Goal: Transaction & Acquisition: Purchase product/service

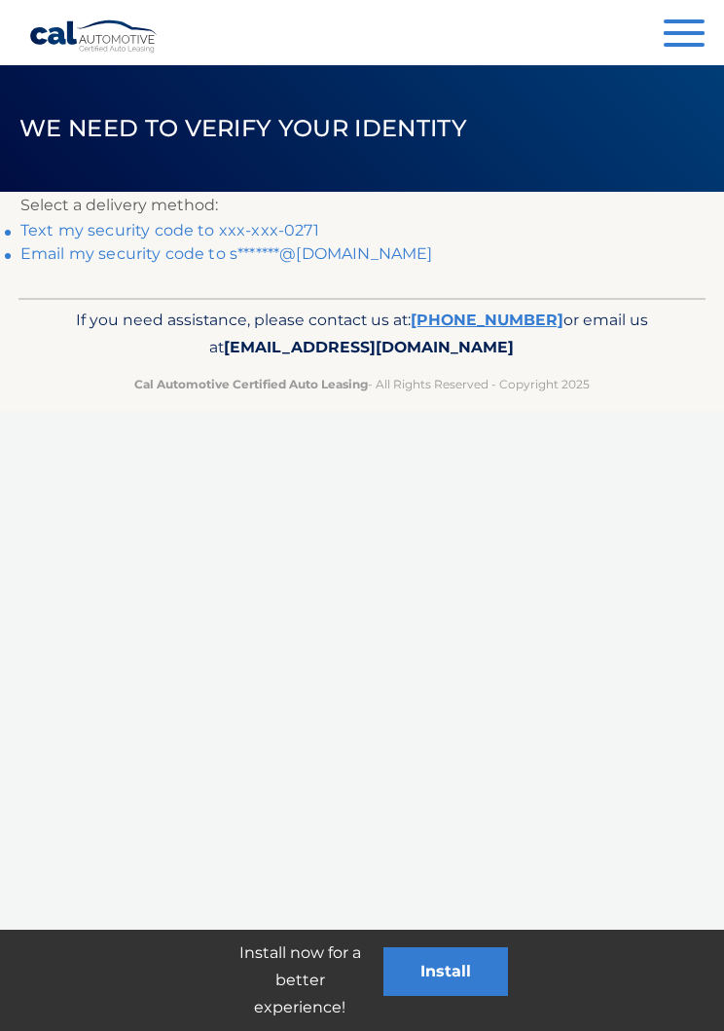
click at [347, 258] on link "Email my security code to s*******@gmail.com" at bounding box center [226, 253] width 413 height 18
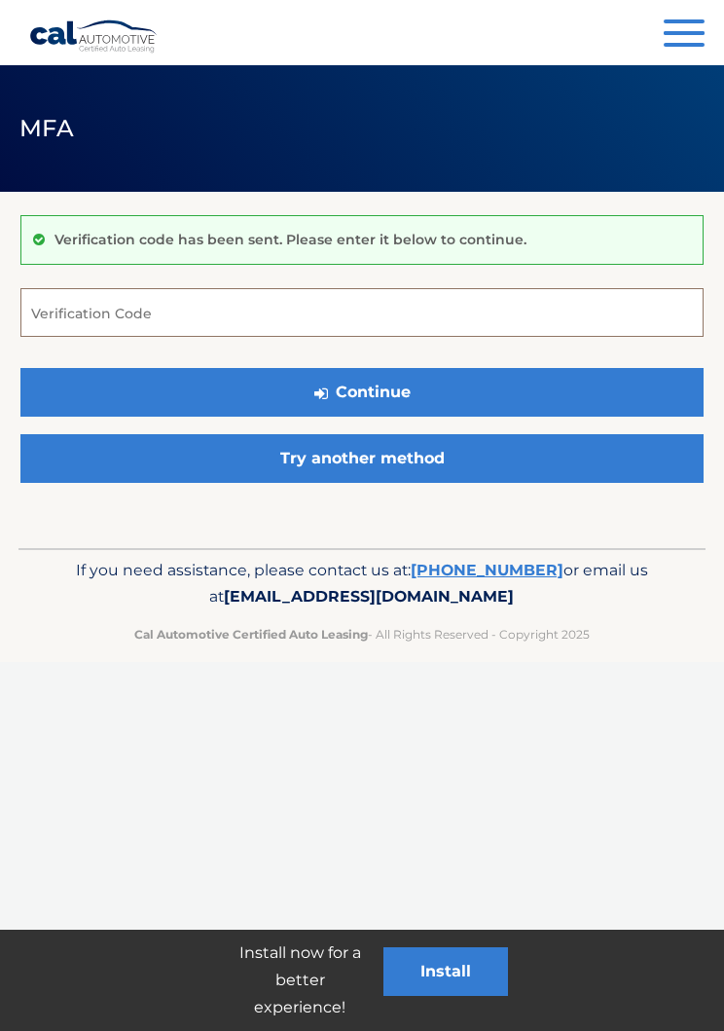
click at [399, 312] on input "Verification Code" at bounding box center [361, 312] width 683 height 49
type input "143892"
click at [468, 394] on button "Continue" at bounding box center [361, 392] width 683 height 49
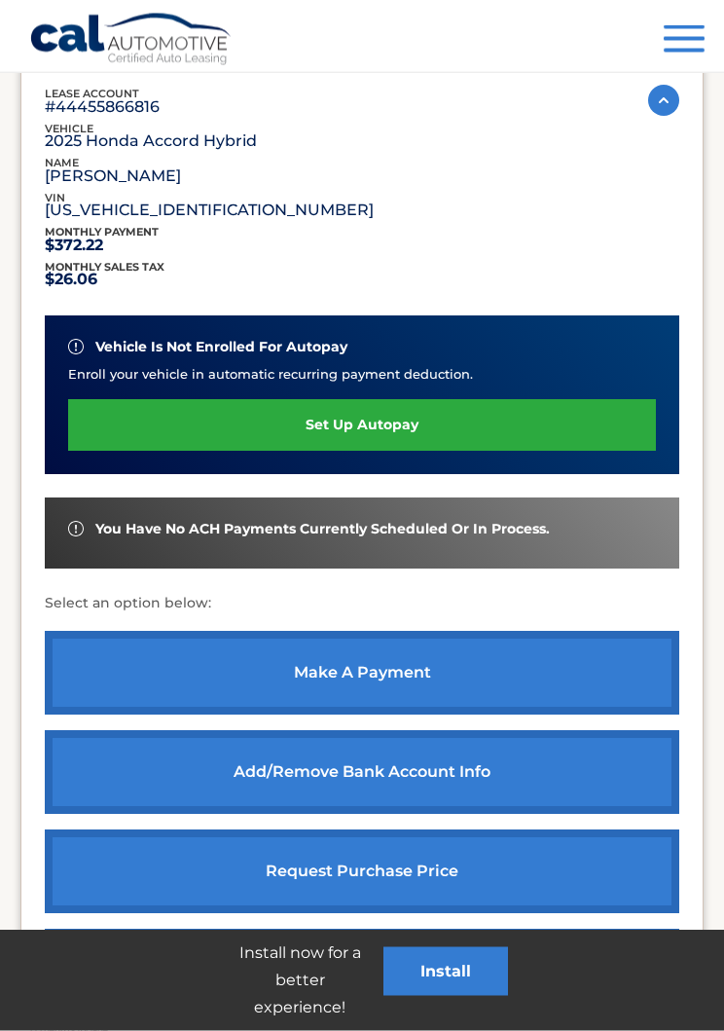
scroll to position [290, 0]
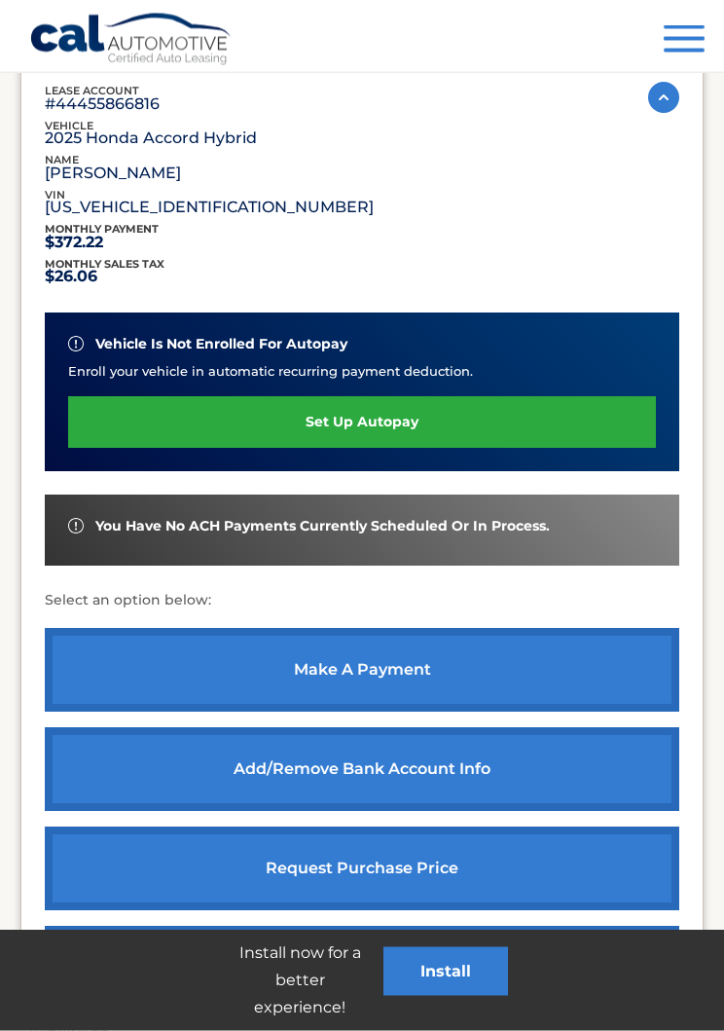
click at [432, 663] on link "make a payment" at bounding box center [362, 671] width 635 height 84
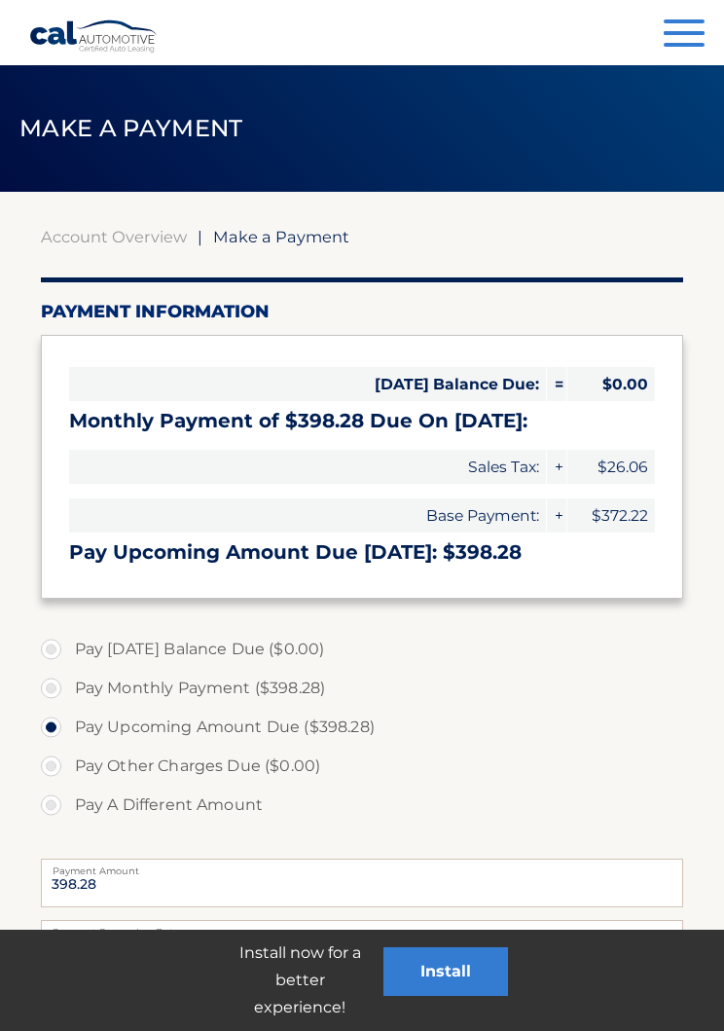
select select "MzkyYjg3NzMtZjliNi00MWQwLTgyODktNWQzOTVjMmE5OWY5"
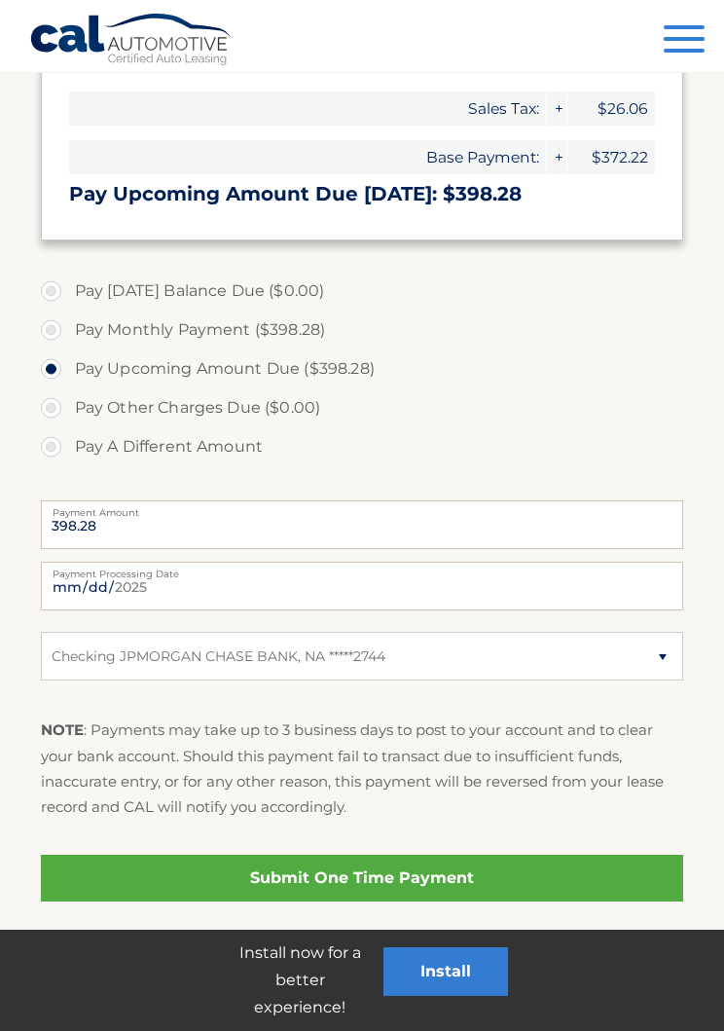
scroll to position [369, 0]
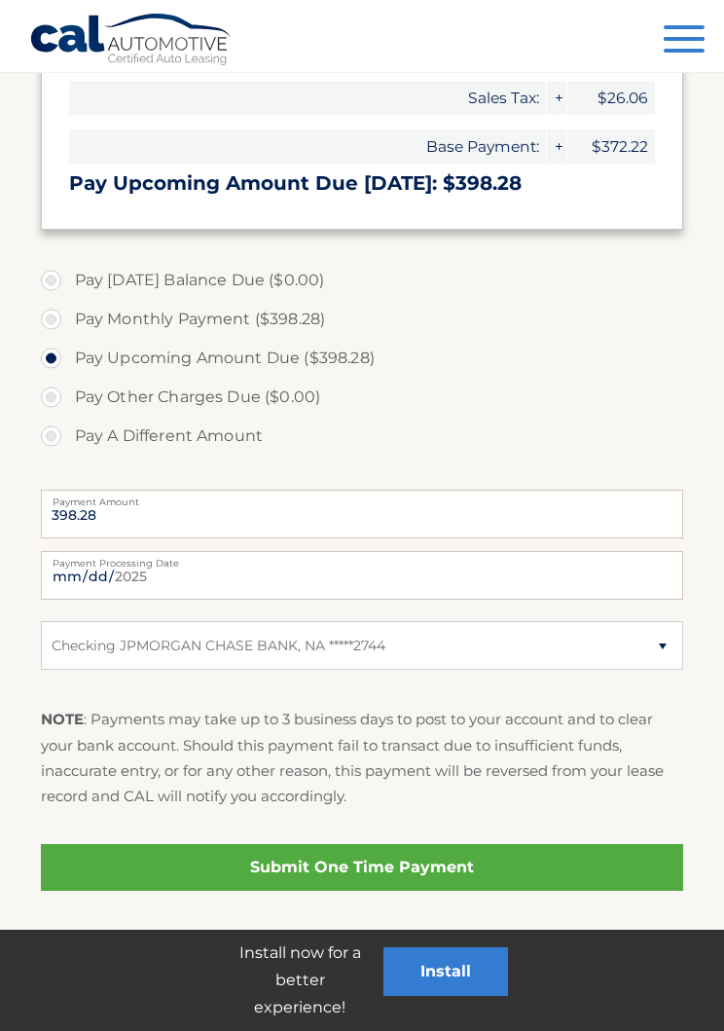
click at [440, 861] on link "Submit One Time Payment" at bounding box center [363, 867] width 644 height 47
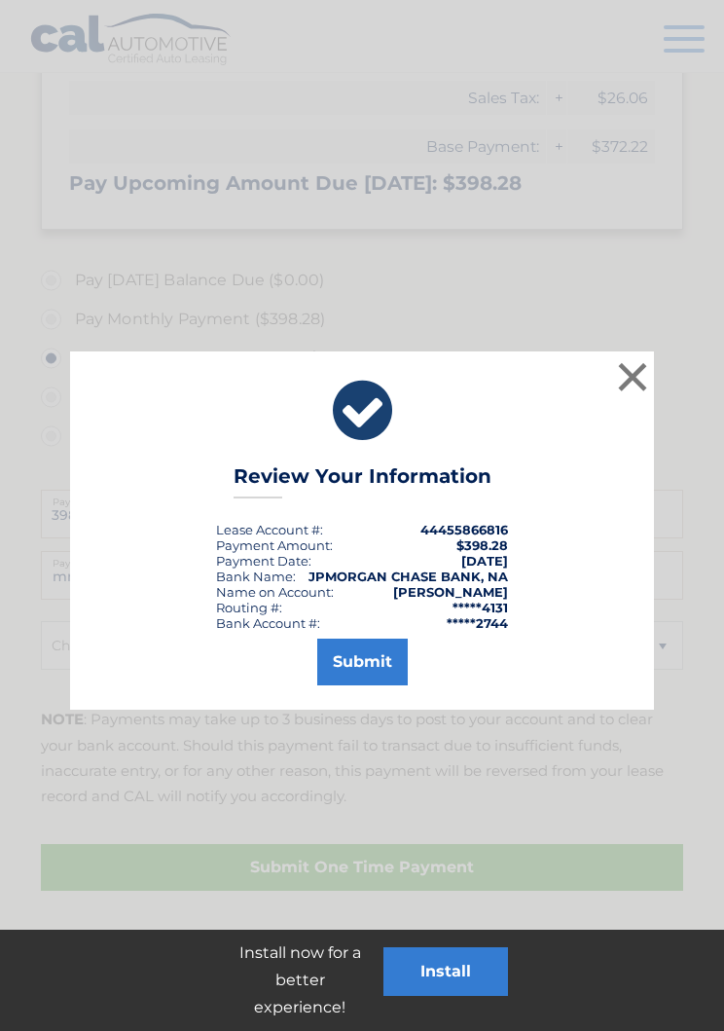
click at [381, 667] on button "Submit" at bounding box center [362, 662] width 91 height 47
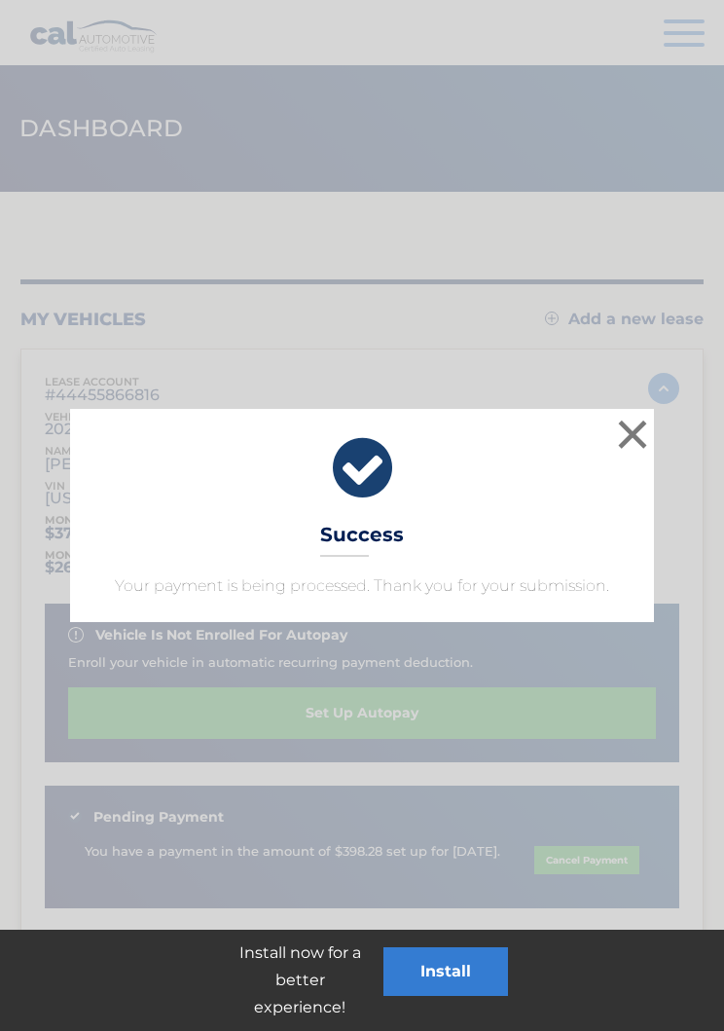
click at [622, 439] on button "×" at bounding box center [632, 434] width 39 height 39
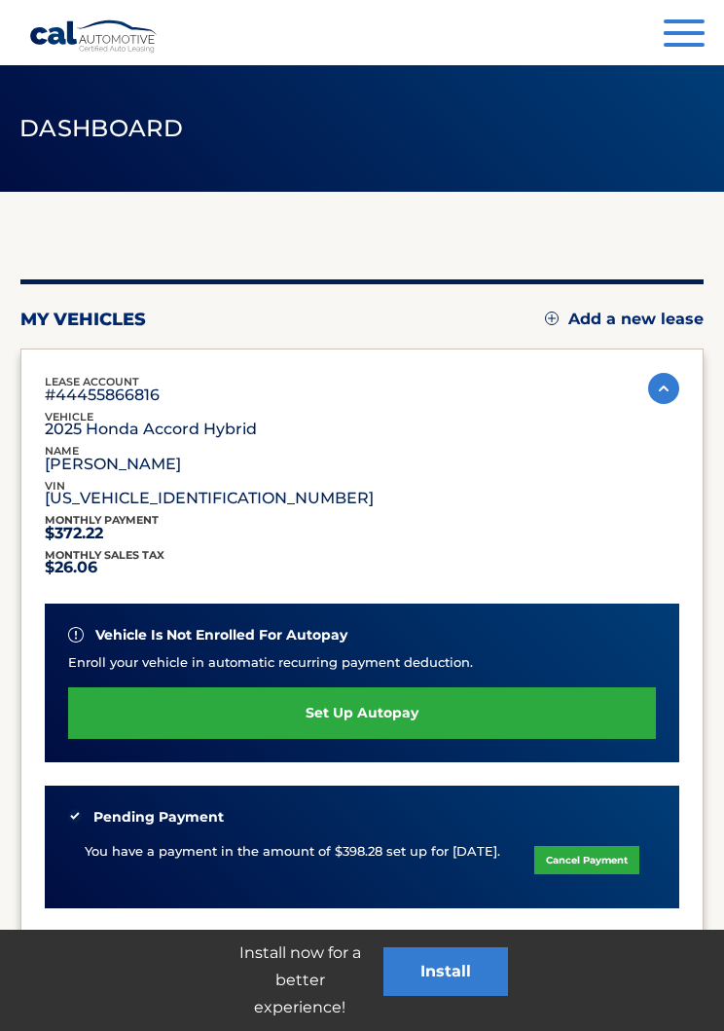
click at [143, 129] on span "Dashboard" at bounding box center [101, 128] width 164 height 28
click at [680, 46] on span "button" at bounding box center [684, 45] width 41 height 4
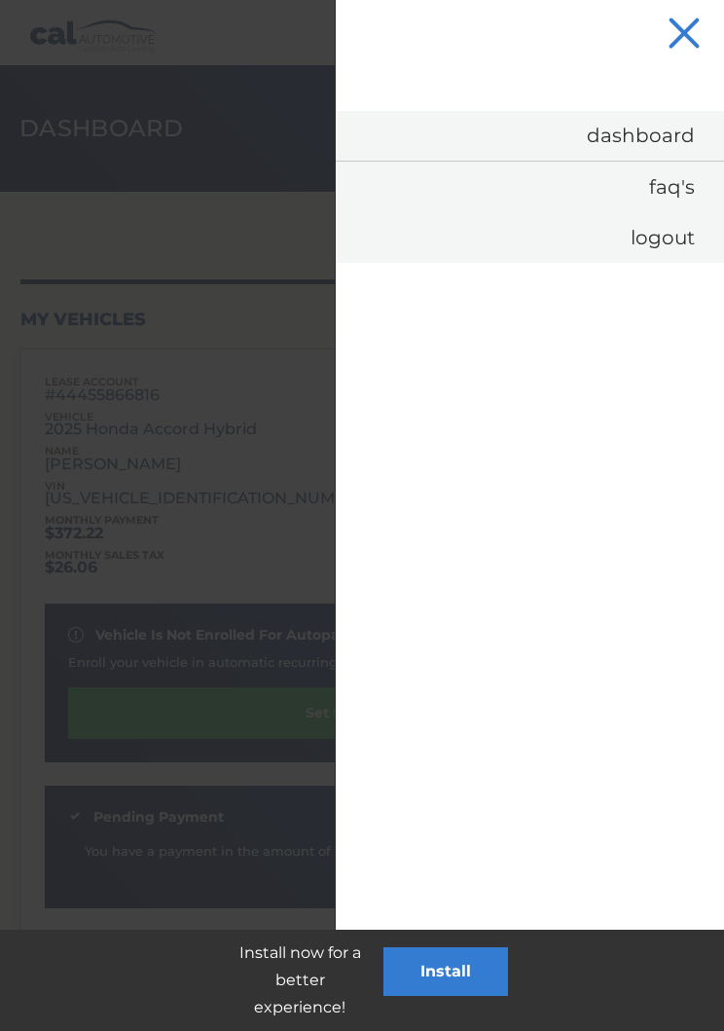
click at [665, 141] on link "Dashboard" at bounding box center [530, 136] width 388 height 50
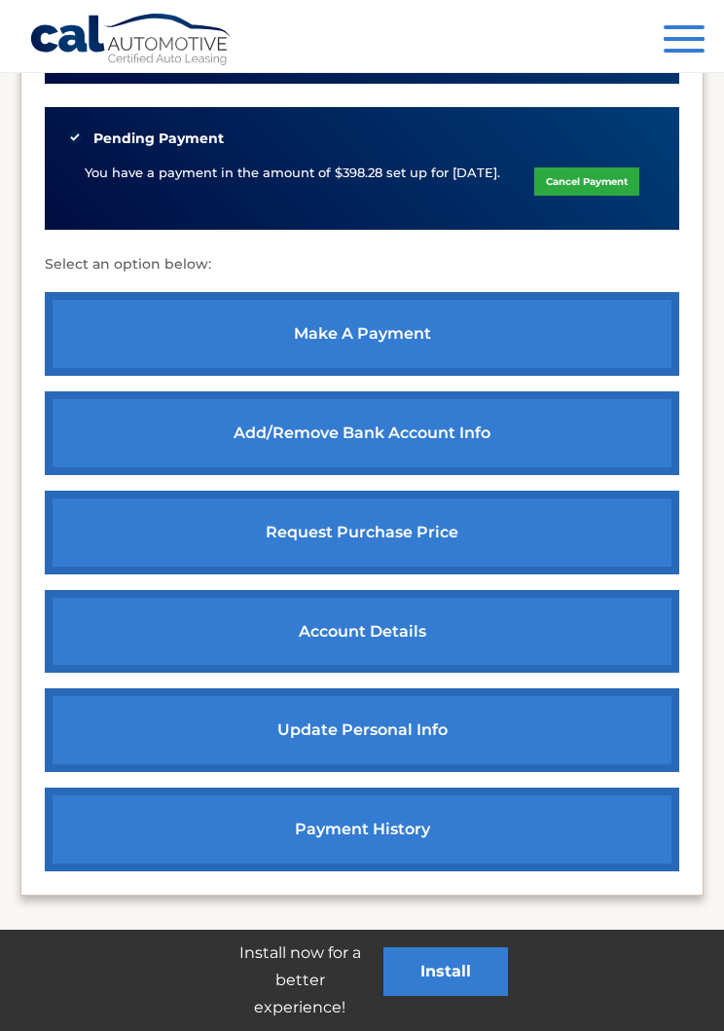
scroll to position [753, 0]
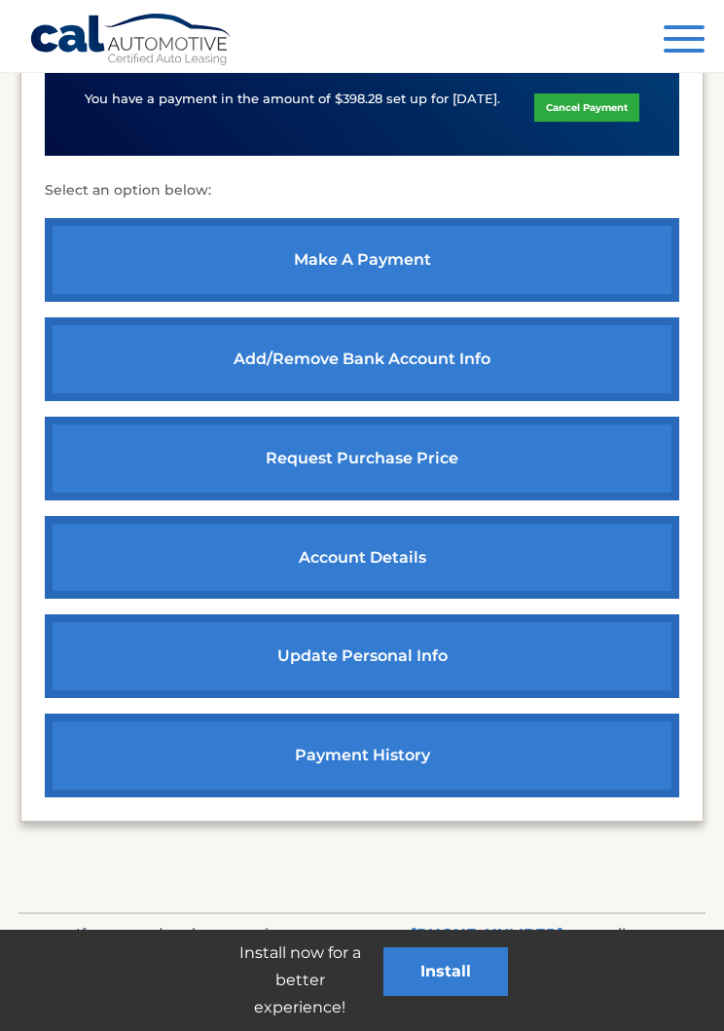
click at [451, 752] on link "payment history" at bounding box center [362, 756] width 635 height 84
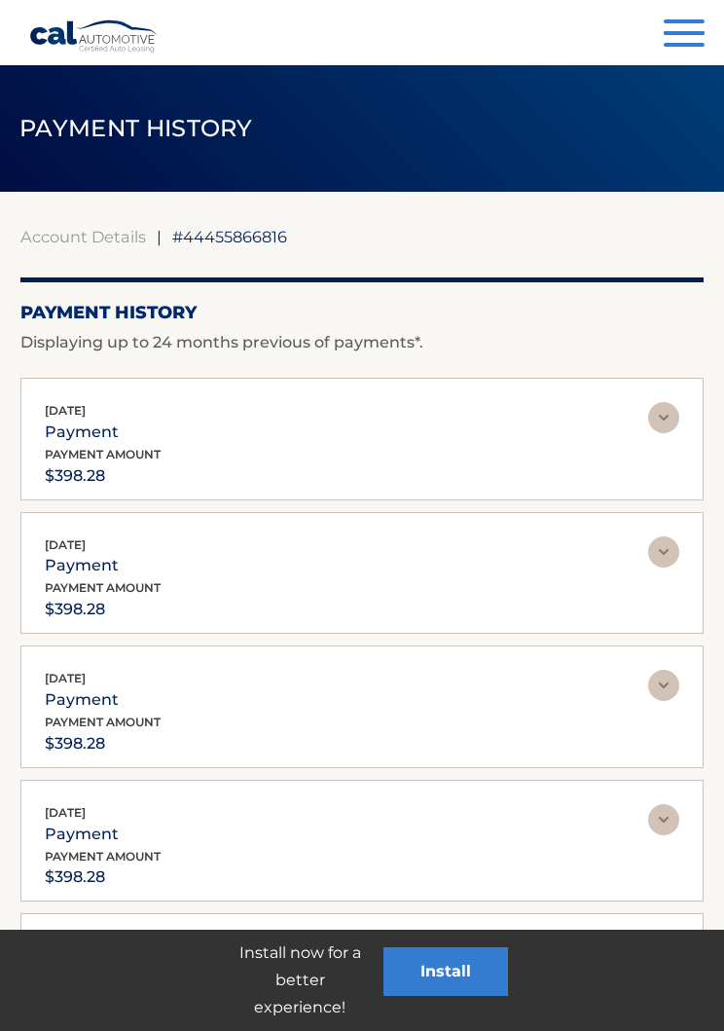
click at [676, 36] on button "Menu" at bounding box center [684, 35] width 41 height 32
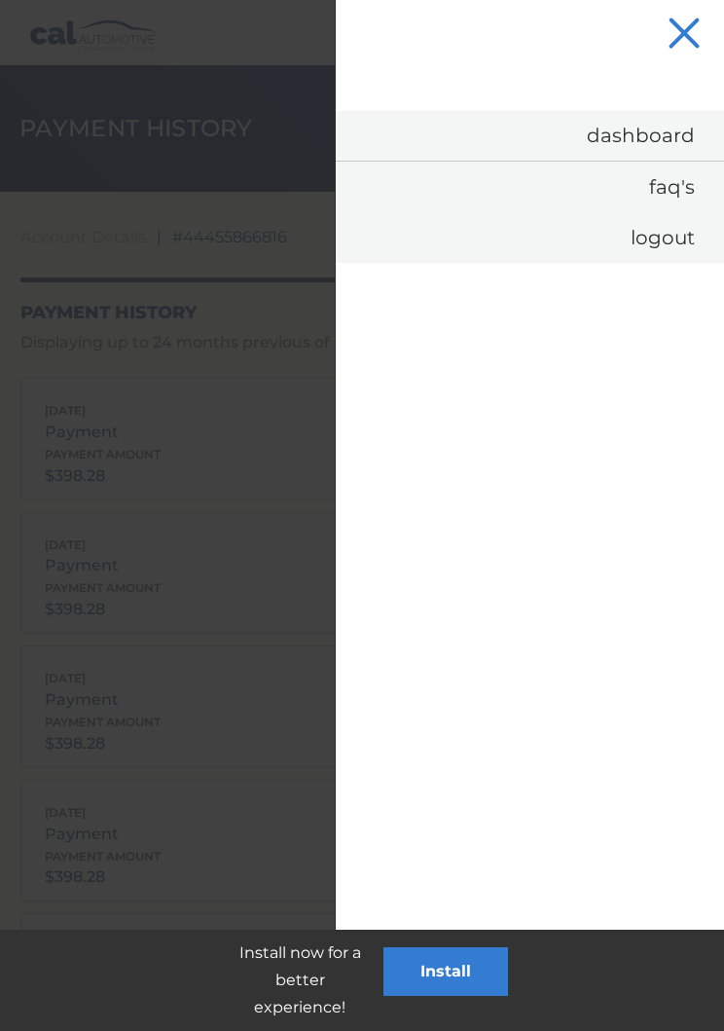
click at [680, 243] on link "Logout" at bounding box center [530, 237] width 388 height 51
